Goal: Go to known website: Go to known website

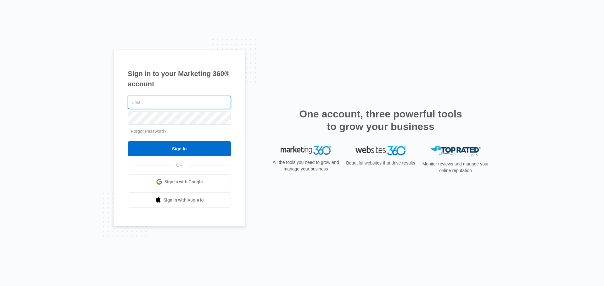
type input "[EMAIL_ADDRESS][DOMAIN_NAME]"
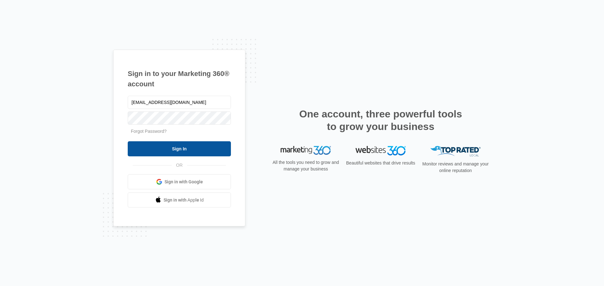
click at [214, 144] on input "Sign In" at bounding box center [179, 148] width 103 height 15
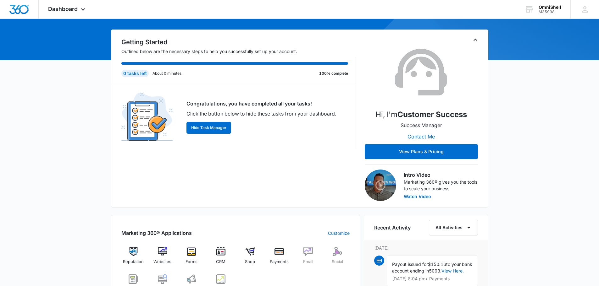
scroll to position [135, 0]
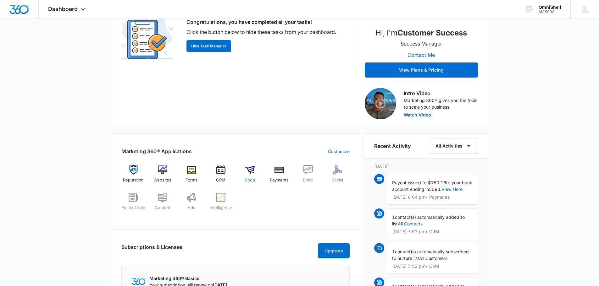
click at [252, 177] on span "Shop" at bounding box center [250, 180] width 10 height 6
